Goal: Transaction & Acquisition: Purchase product/service

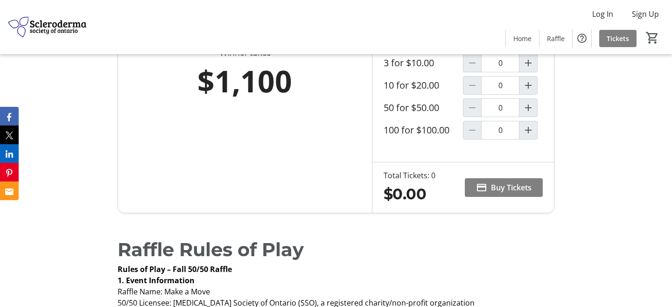
scroll to position [522, 0]
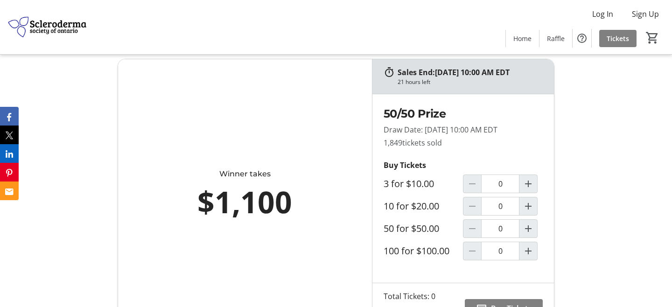
scroll to position [418, 0]
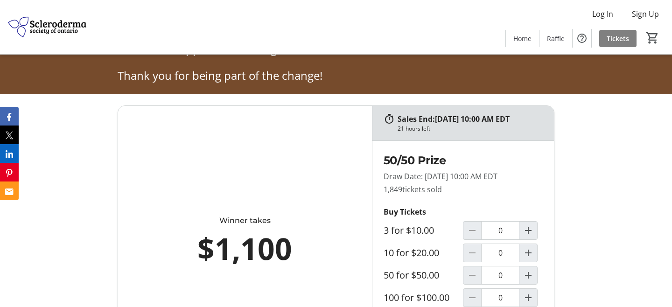
scroll to position [410, 0]
